Goal: Information Seeking & Learning: Find specific fact

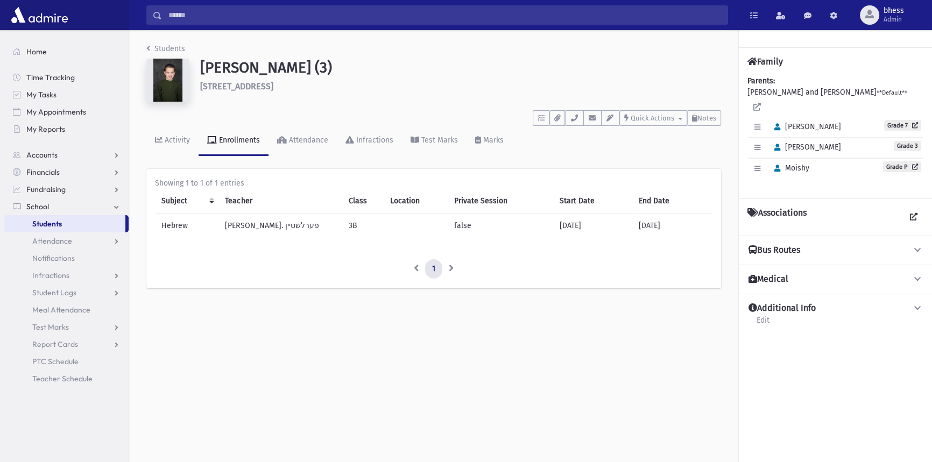
click at [599, 427] on div "Students [PERSON_NAME] (3) [STREET_ADDRESS] **** To Do's No open tasks Show Lis…" at bounding box center [530, 246] width 803 height 432
click at [559, 414] on div "Students Gelb, Chaim (3) 7 Maplewood Terrace Lakewood **** To Do's No open task…" at bounding box center [530, 246] width 803 height 432
click at [70, 236] on span "Attendance" at bounding box center [52, 241] width 40 height 10
click at [84, 242] on link "Attendance" at bounding box center [66, 240] width 124 height 17
click at [70, 243] on span "Attendance" at bounding box center [52, 241] width 40 height 10
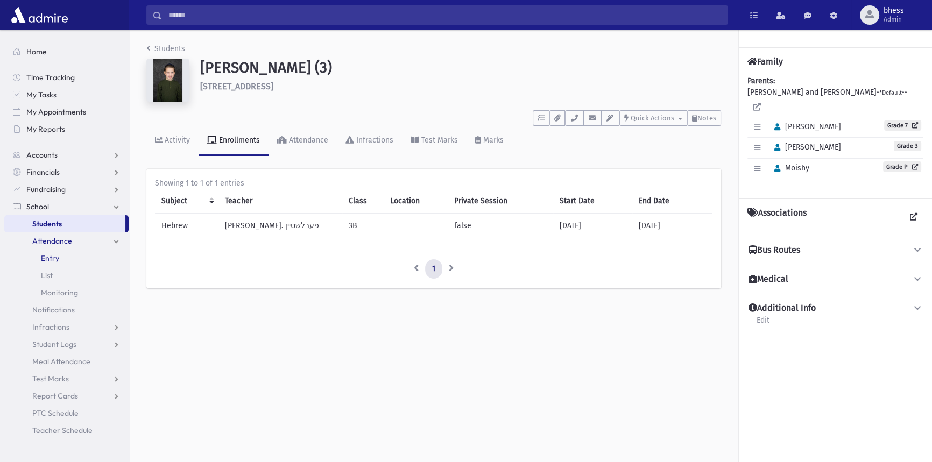
click at [56, 257] on span "Entry" at bounding box center [50, 258] width 18 height 10
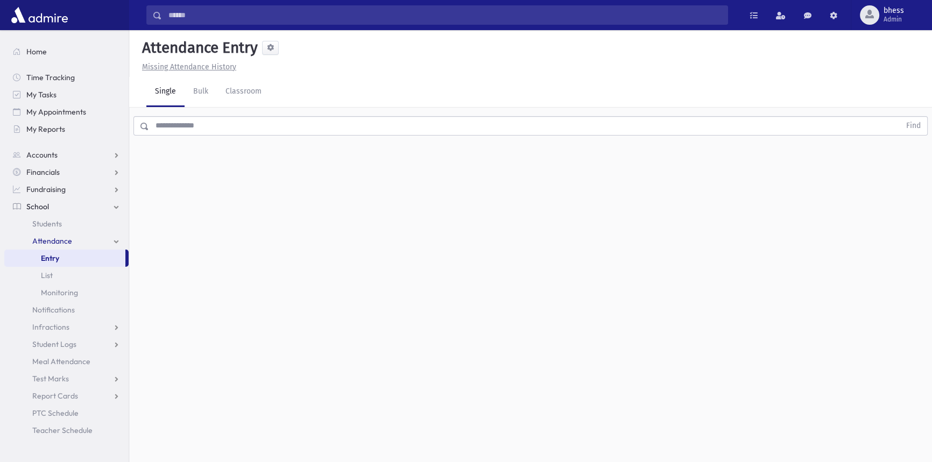
click at [174, 137] on div "Find" at bounding box center [530, 124] width 803 height 32
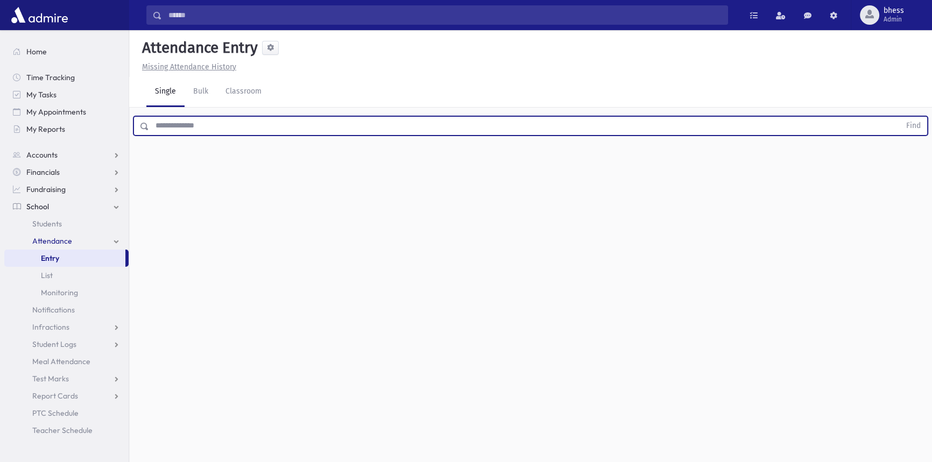
click at [175, 132] on input "text" at bounding box center [524, 125] width 751 height 19
click at [900, 117] on button "Find" at bounding box center [913, 126] width 27 height 18
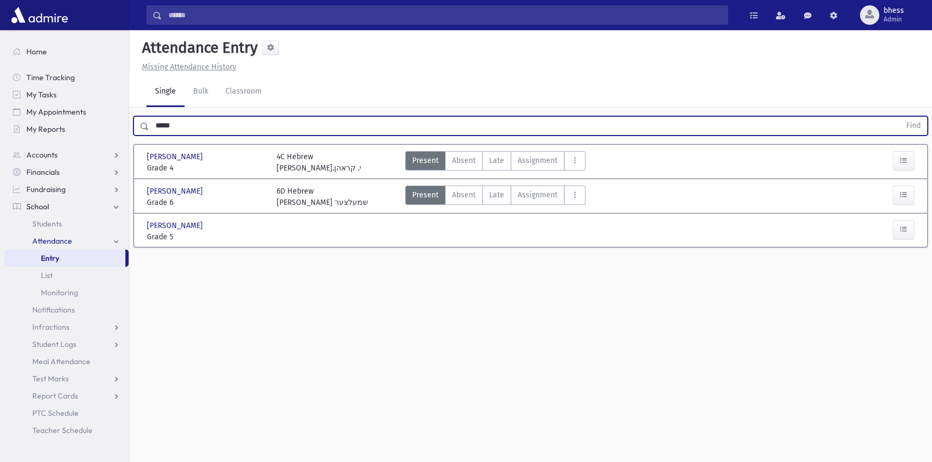
click at [900, 117] on button "Find" at bounding box center [913, 126] width 27 height 18
click at [911, 222] on button "button" at bounding box center [904, 229] width 22 height 19
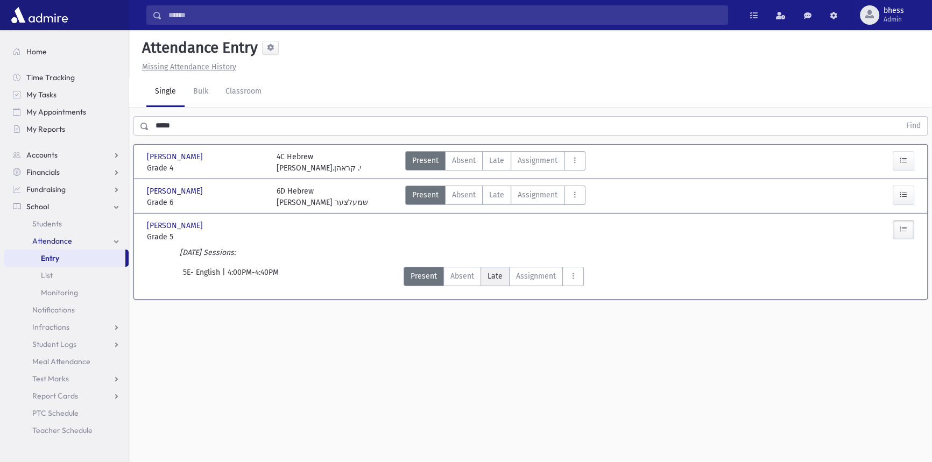
click at [489, 271] on span "Late" at bounding box center [495, 276] width 15 height 11
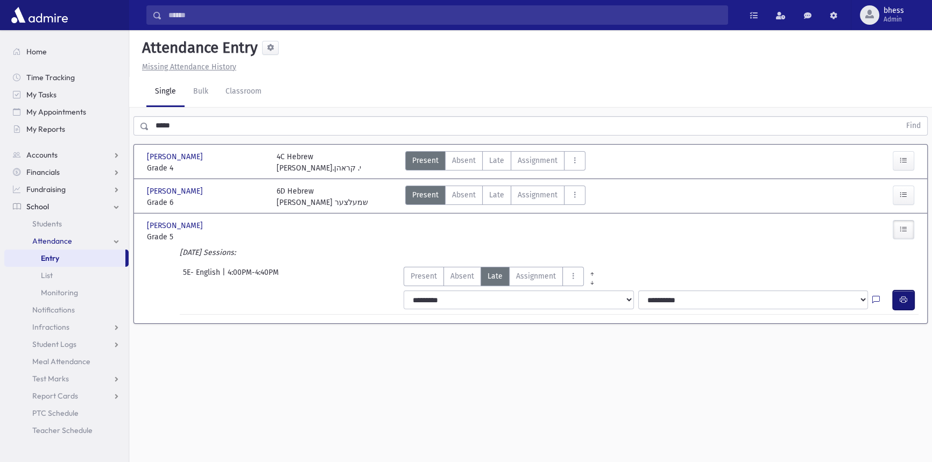
click at [909, 297] on button "button" at bounding box center [904, 300] width 22 height 19
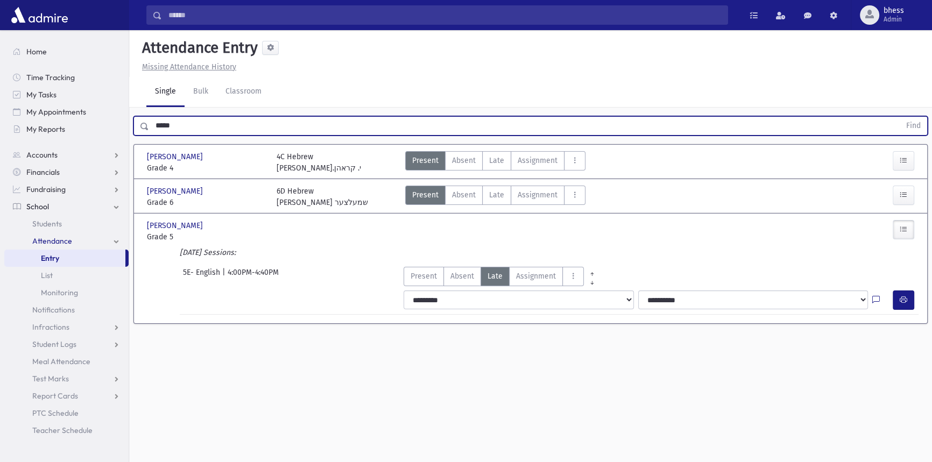
drag, startPoint x: 174, startPoint y: 118, endPoint x: 143, endPoint y: 123, distance: 31.7
click at [143, 123] on div "***** Find" at bounding box center [530, 125] width 794 height 19
type input "*****"
click at [900, 117] on button "Find" at bounding box center [913, 126] width 27 height 18
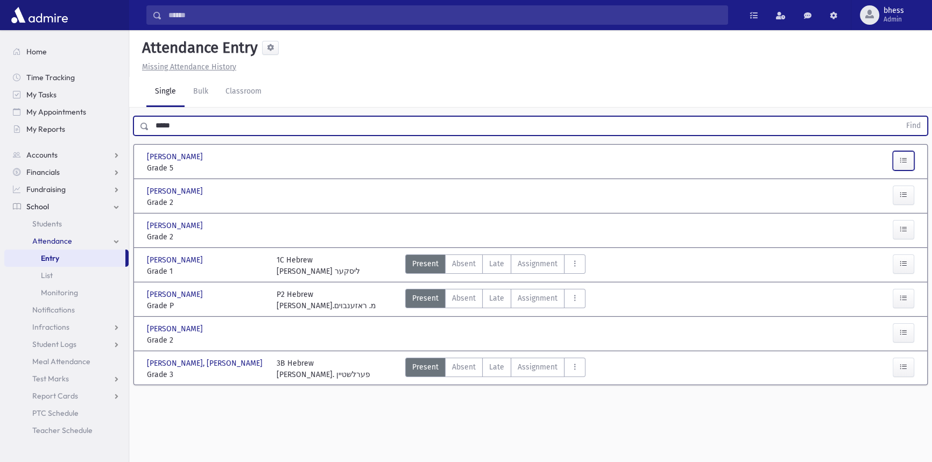
click at [911, 158] on button "button" at bounding box center [904, 160] width 22 height 19
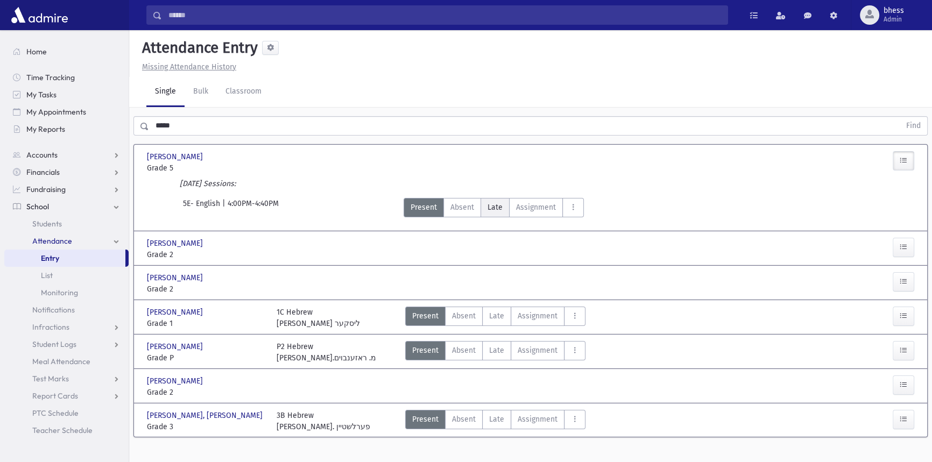
click at [504, 204] on label "Late Late" at bounding box center [495, 207] width 29 height 19
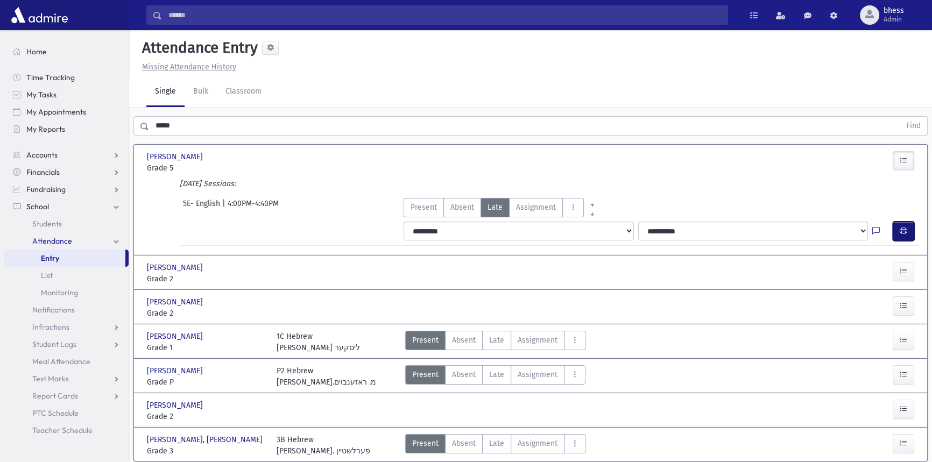
click at [906, 225] on button "button" at bounding box center [904, 231] width 22 height 19
click at [60, 241] on span "Attendance" at bounding box center [52, 241] width 40 height 10
click at [59, 220] on span "Students" at bounding box center [47, 224] width 30 height 10
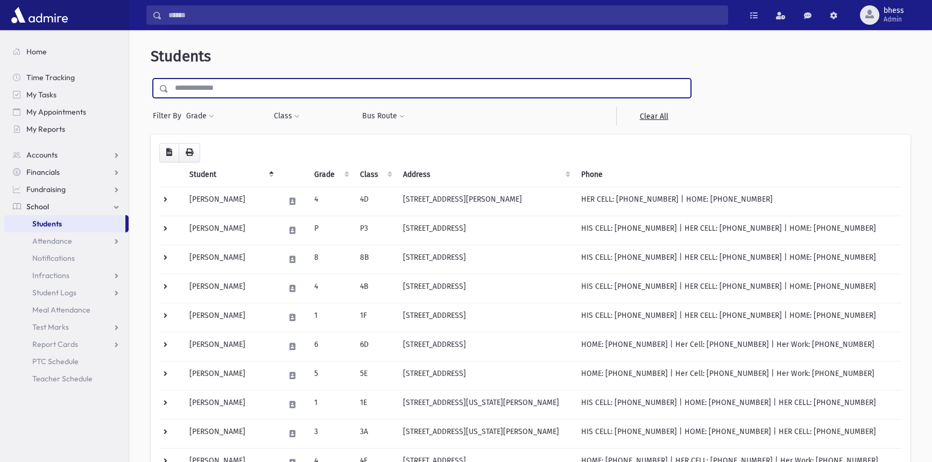
click at [196, 86] on input "text" at bounding box center [429, 88] width 522 height 19
type input "******"
click at [151, 79] on input "submit" at bounding box center [166, 86] width 30 height 15
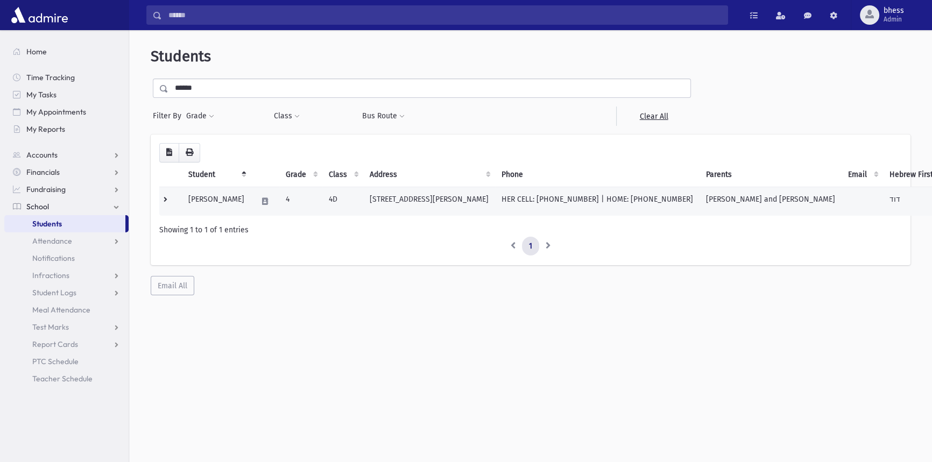
click at [393, 203] on td "668 Brewers Bridge Road Jackson, NJ 08527" at bounding box center [429, 201] width 132 height 29
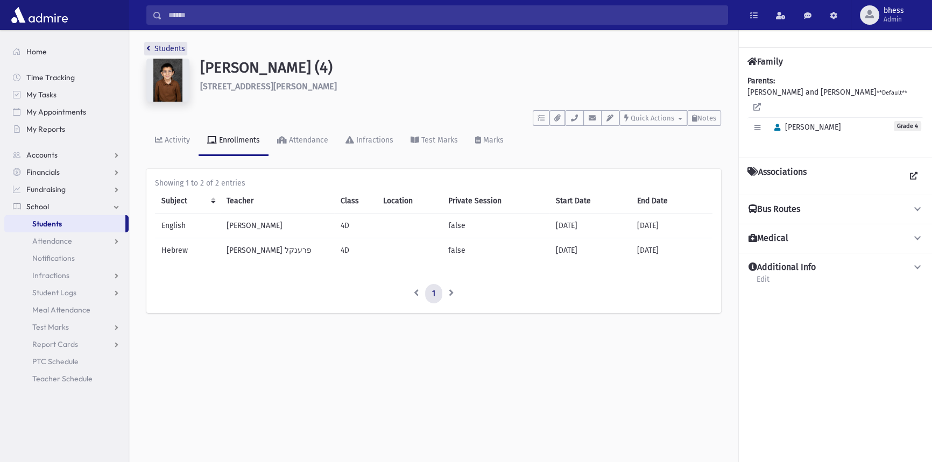
click at [157, 45] on link "Students" at bounding box center [165, 48] width 39 height 9
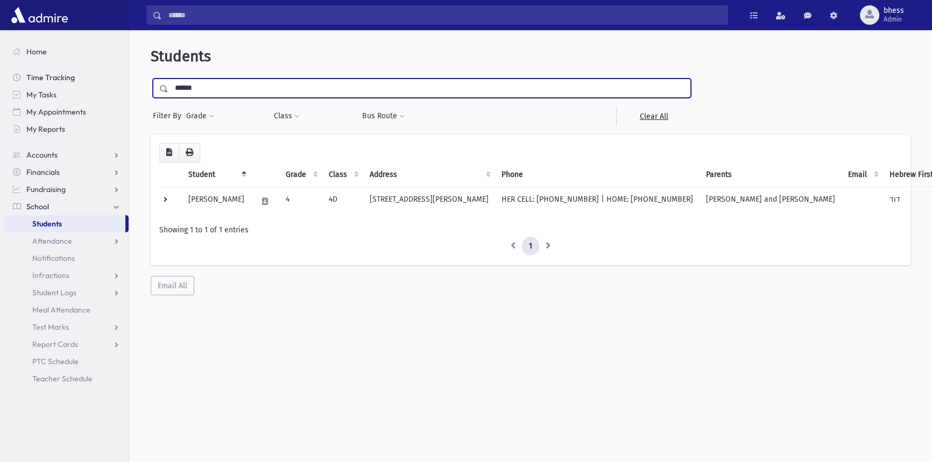
drag, startPoint x: 203, startPoint y: 81, endPoint x: 127, endPoint y: 77, distance: 75.9
click at [127, 77] on div "Search Results All Accounts" at bounding box center [466, 245] width 932 height 491
type input "*****"
click at [151, 79] on input "submit" at bounding box center [166, 86] width 30 height 15
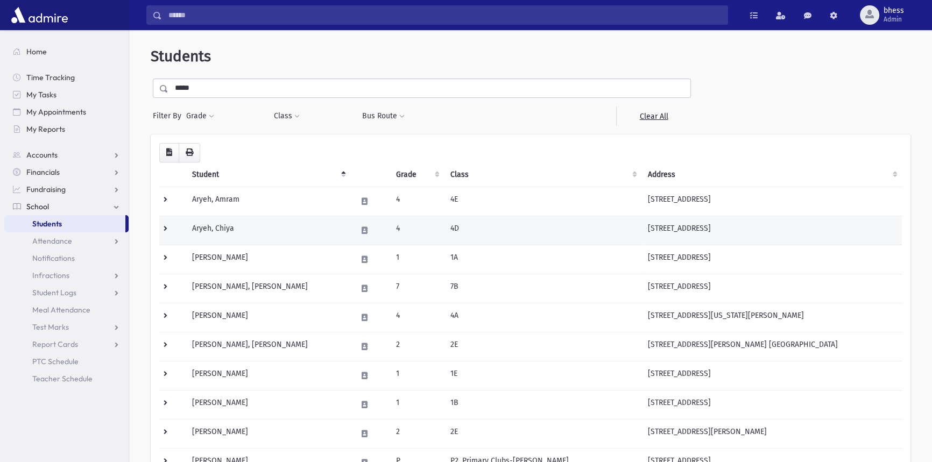
click at [307, 228] on td "Aryeh, Chiya" at bounding box center [268, 230] width 165 height 29
